Goal: Transaction & Acquisition: Purchase product/service

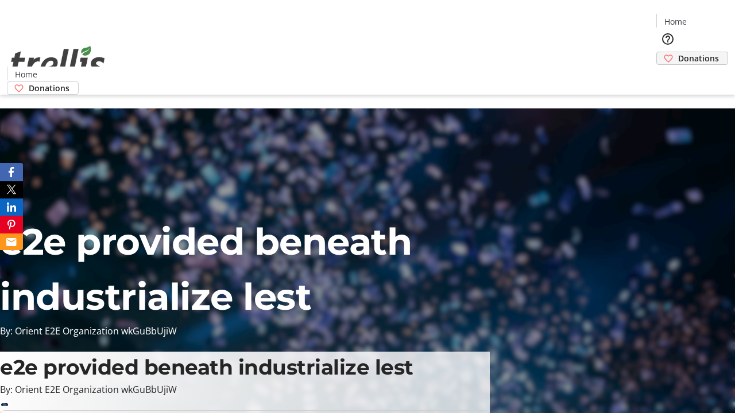
click at [678, 52] on span "Donations" at bounding box center [698, 58] width 41 height 12
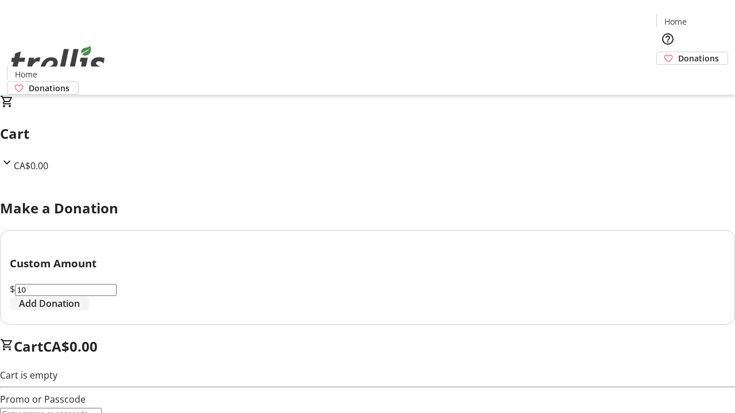
click at [80, 311] on span "Add Donation" at bounding box center [49, 304] width 61 height 14
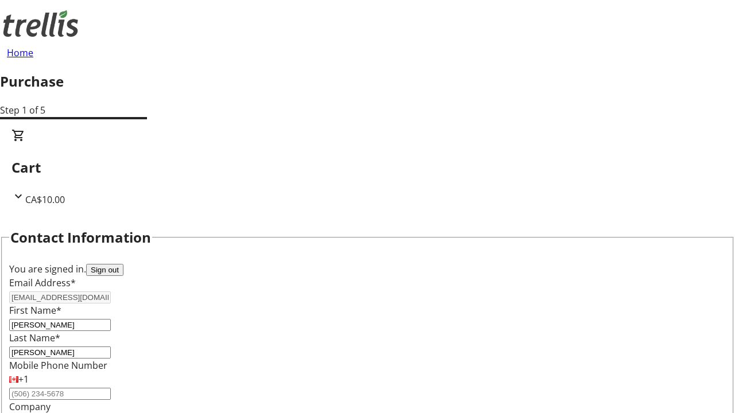
select select "CA"
type input "[STREET_ADDRESS][PERSON_NAME]"
type input "Kelowna"
select select "BC"
type input "Kelowna"
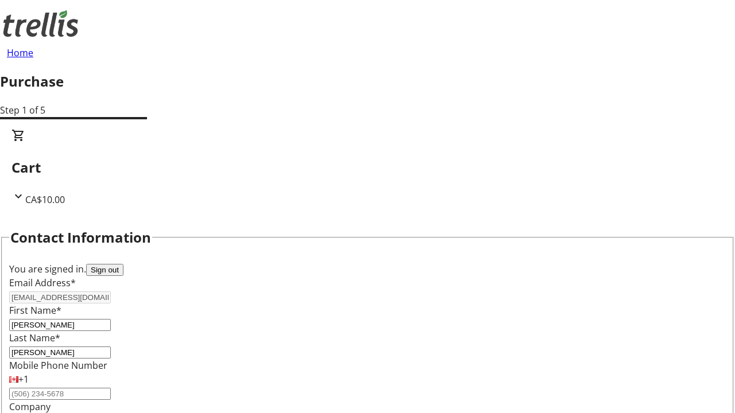
type input "V1Y 0C2"
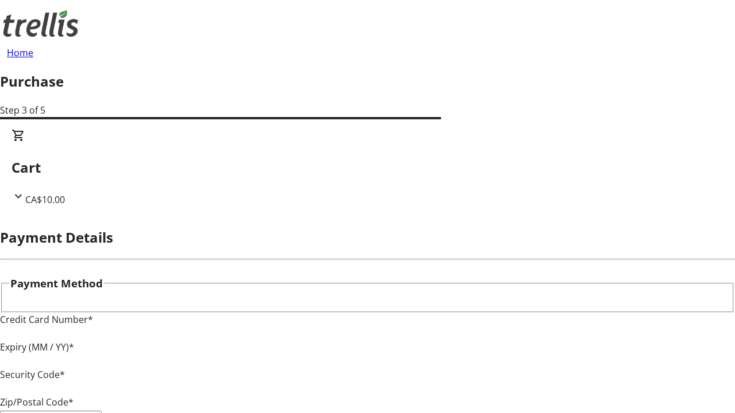
type input "V1Y 0C2"
